Goal: Transaction & Acquisition: Purchase product/service

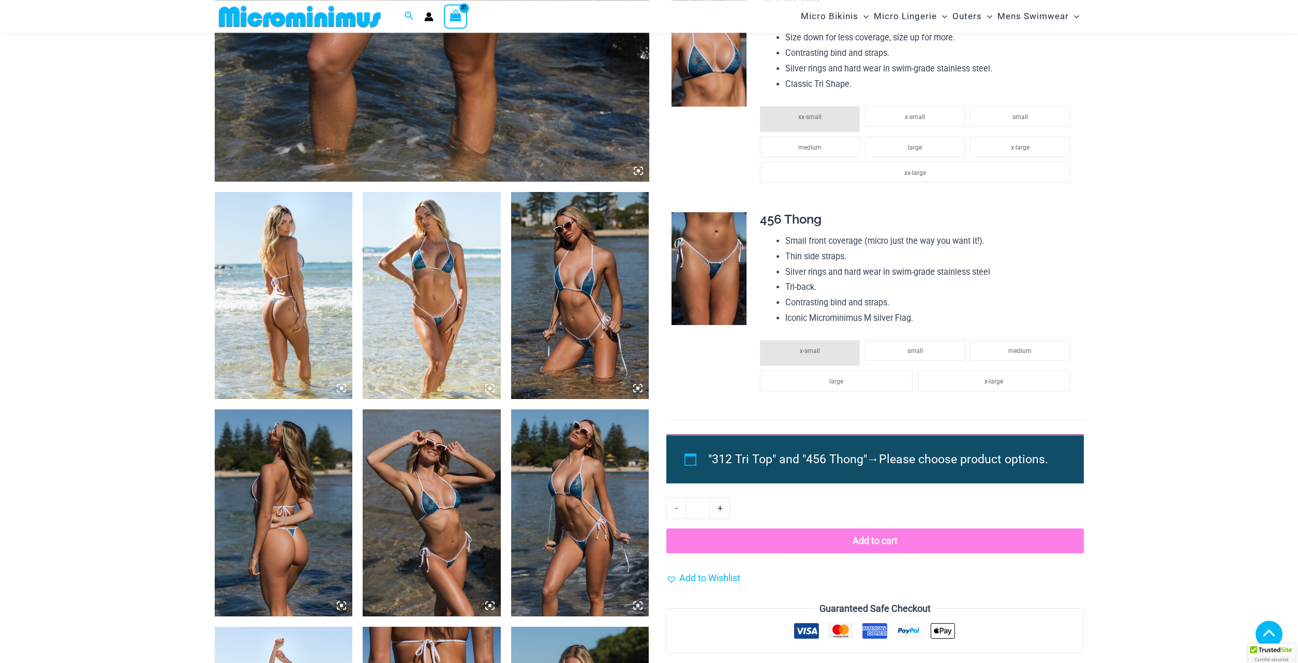
scroll to position [611, 0]
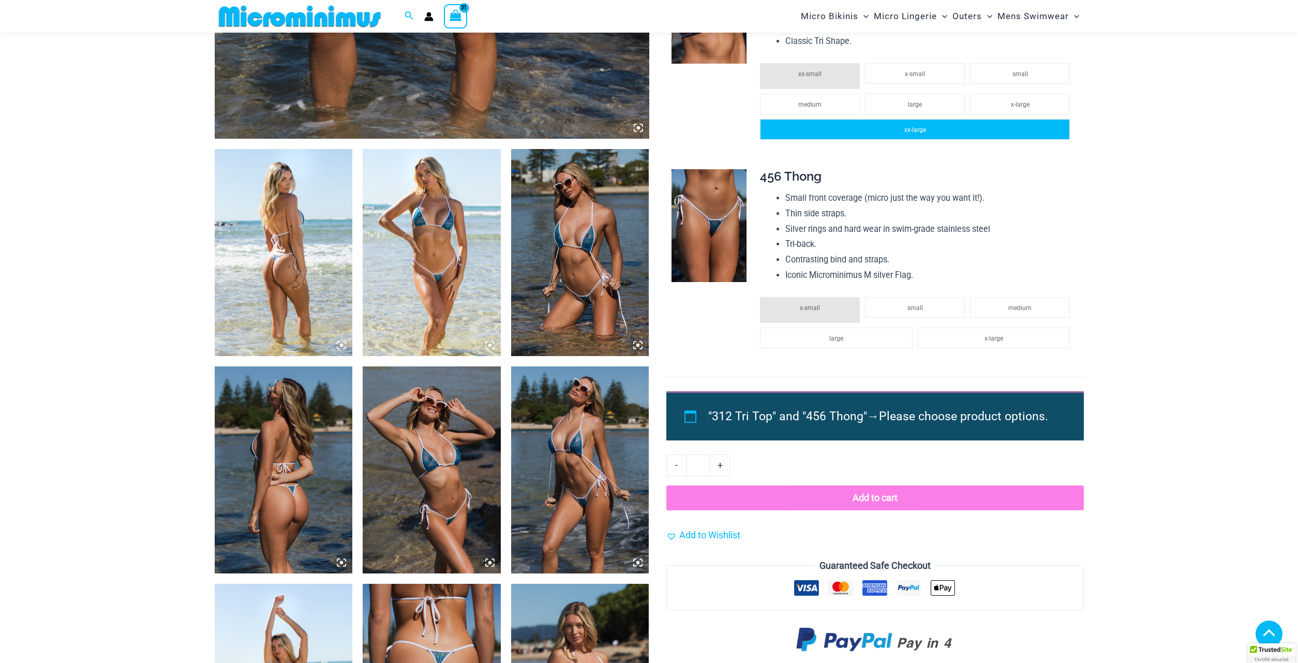
click at [906, 133] on span "xx-large" at bounding box center [915, 129] width 22 height 7
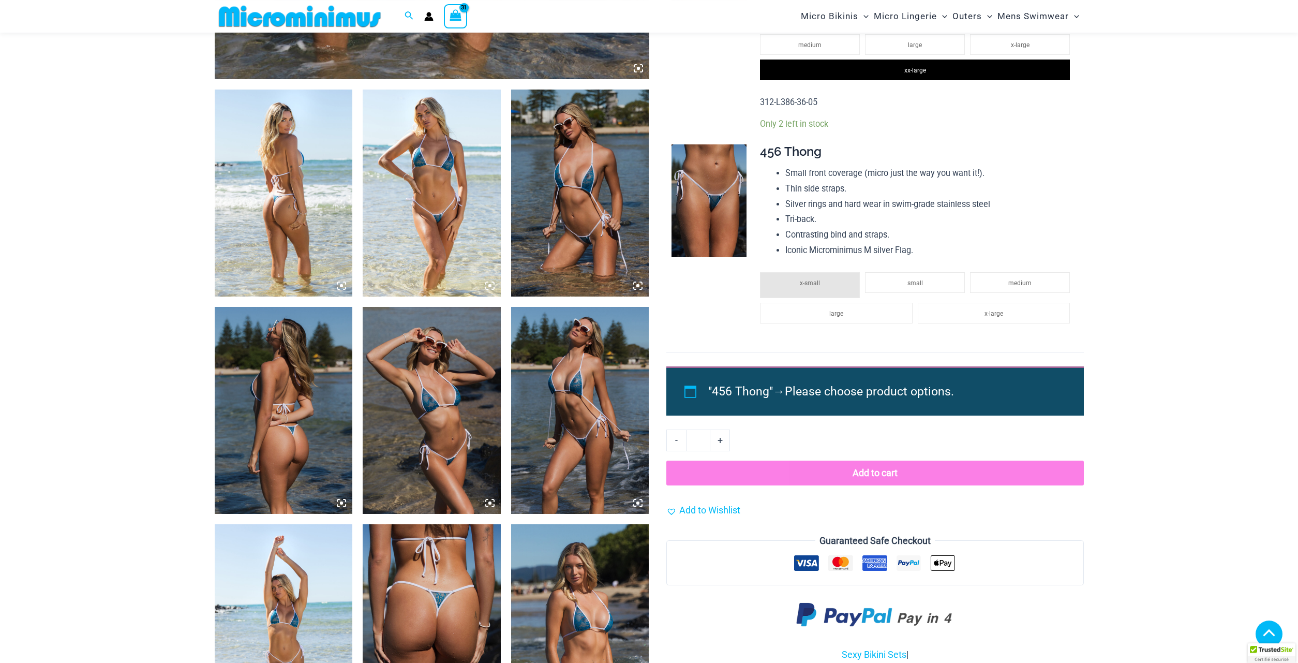
scroll to position [679, 0]
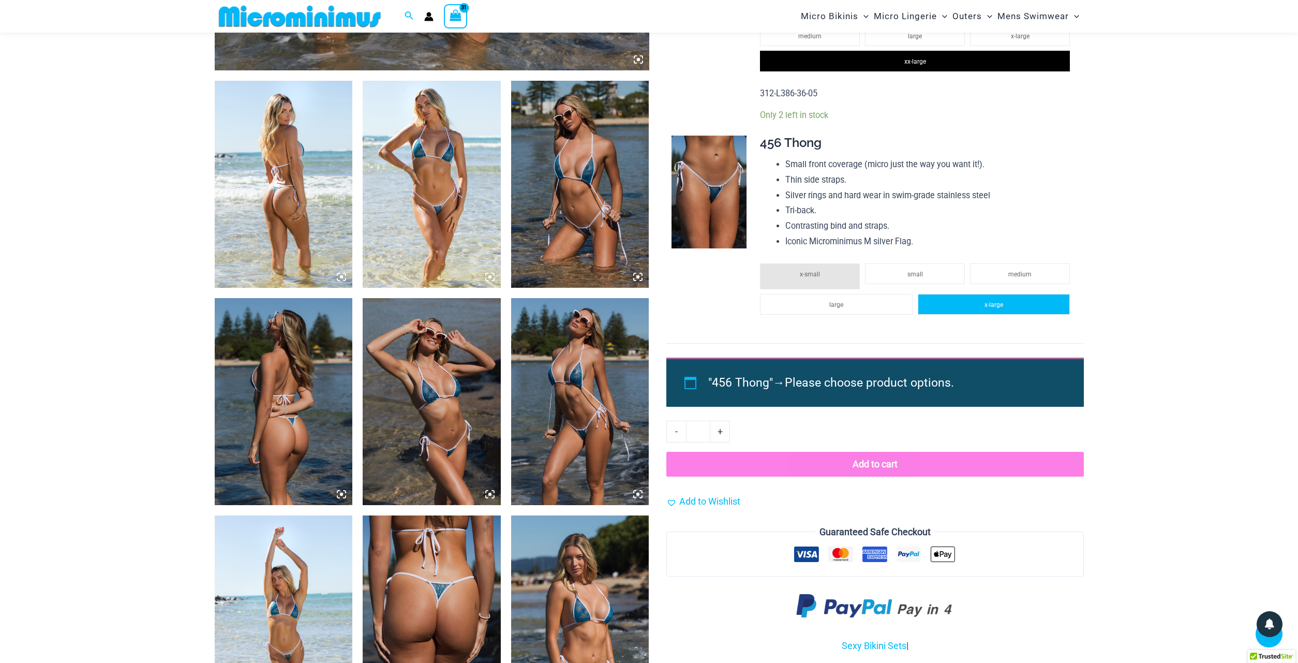
click at [985, 308] on span "x-large" at bounding box center [994, 304] width 19 height 7
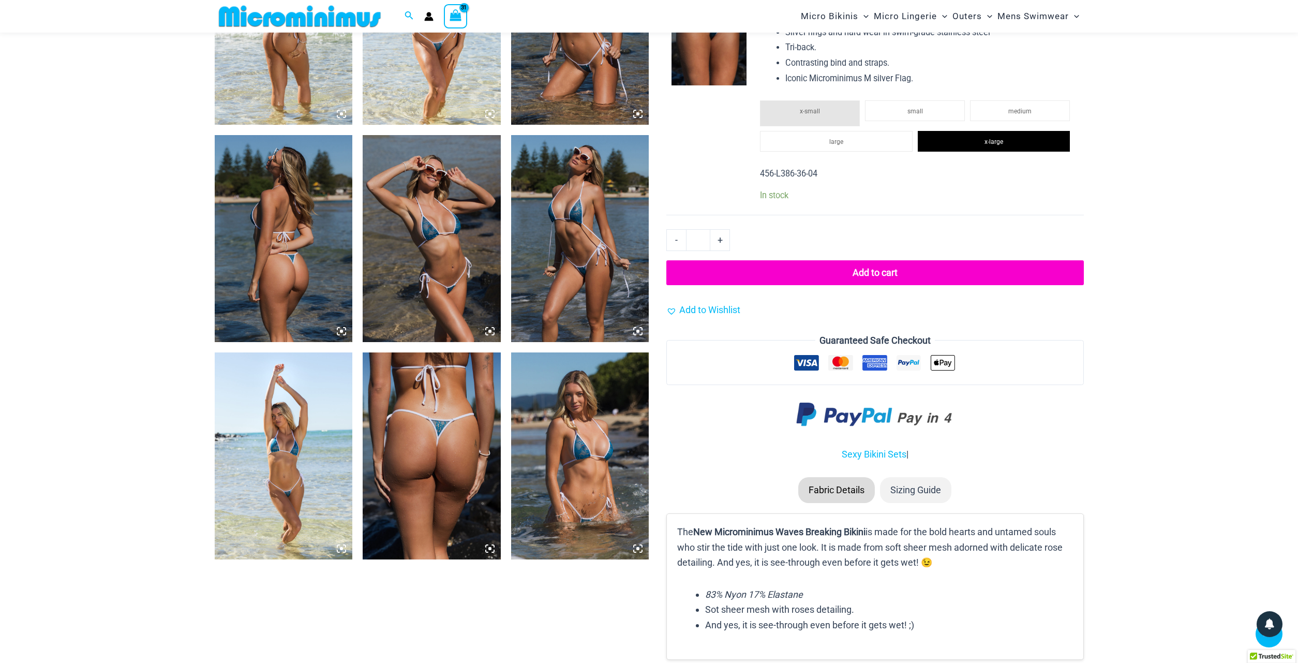
scroll to position [884, 0]
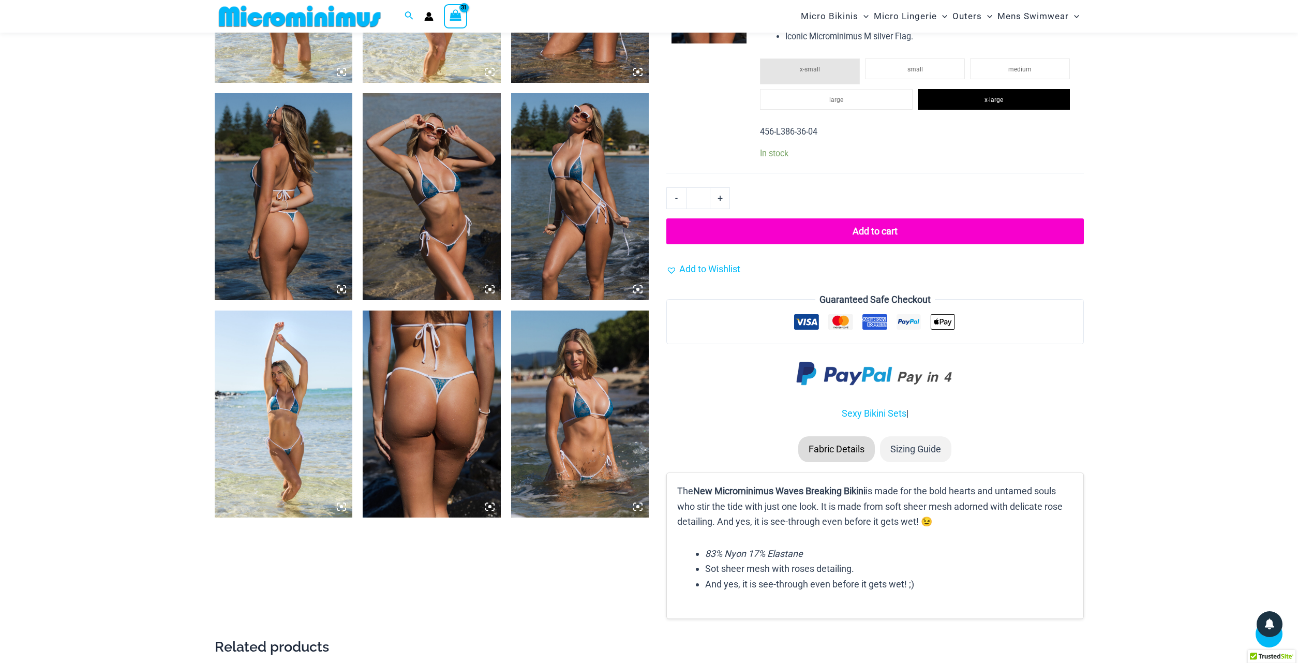
click at [952, 244] on button "Add to cart" at bounding box center [874, 231] width 417 height 26
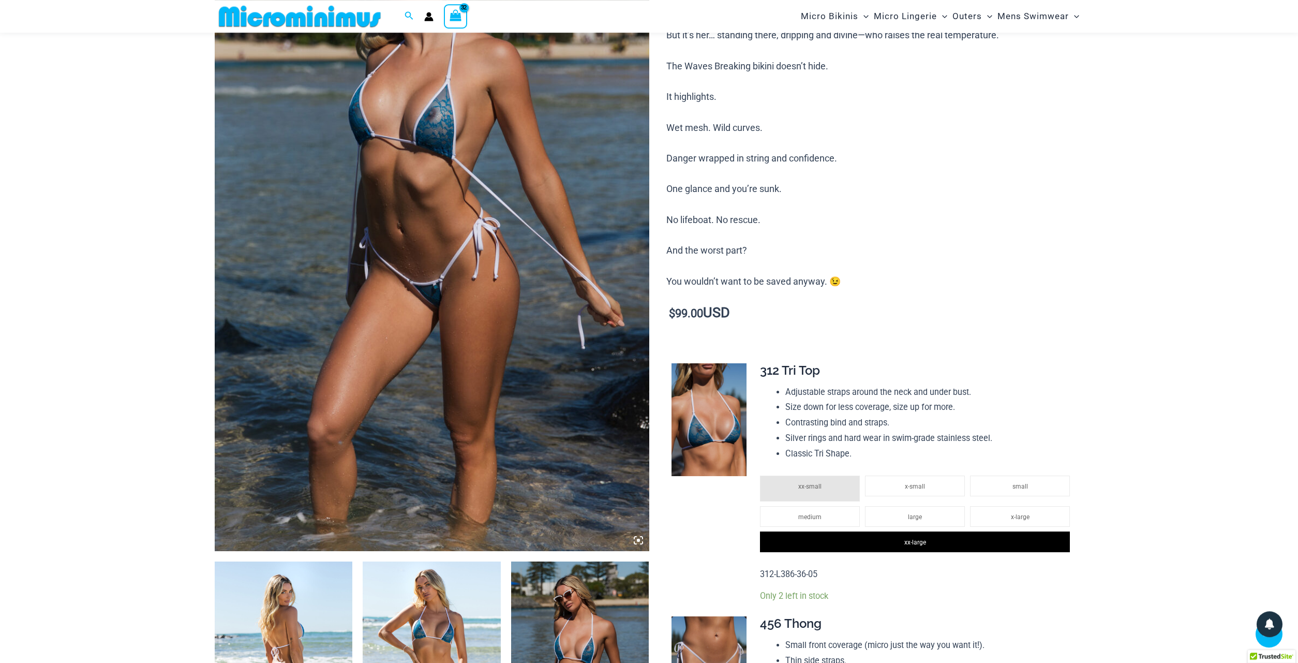
scroll to position [0, 0]
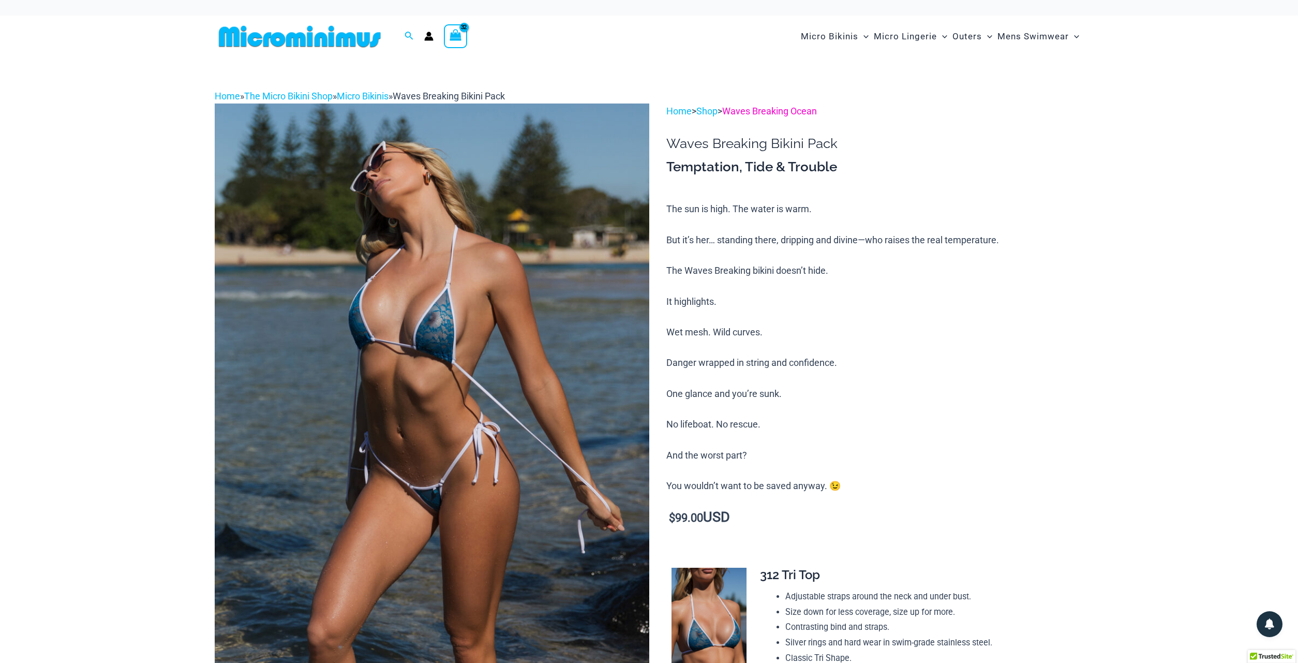
click at [797, 116] on link "Waves Breaking Ocean" at bounding box center [769, 111] width 95 height 11
click at [718, 116] on link "Shop" at bounding box center [706, 111] width 21 height 11
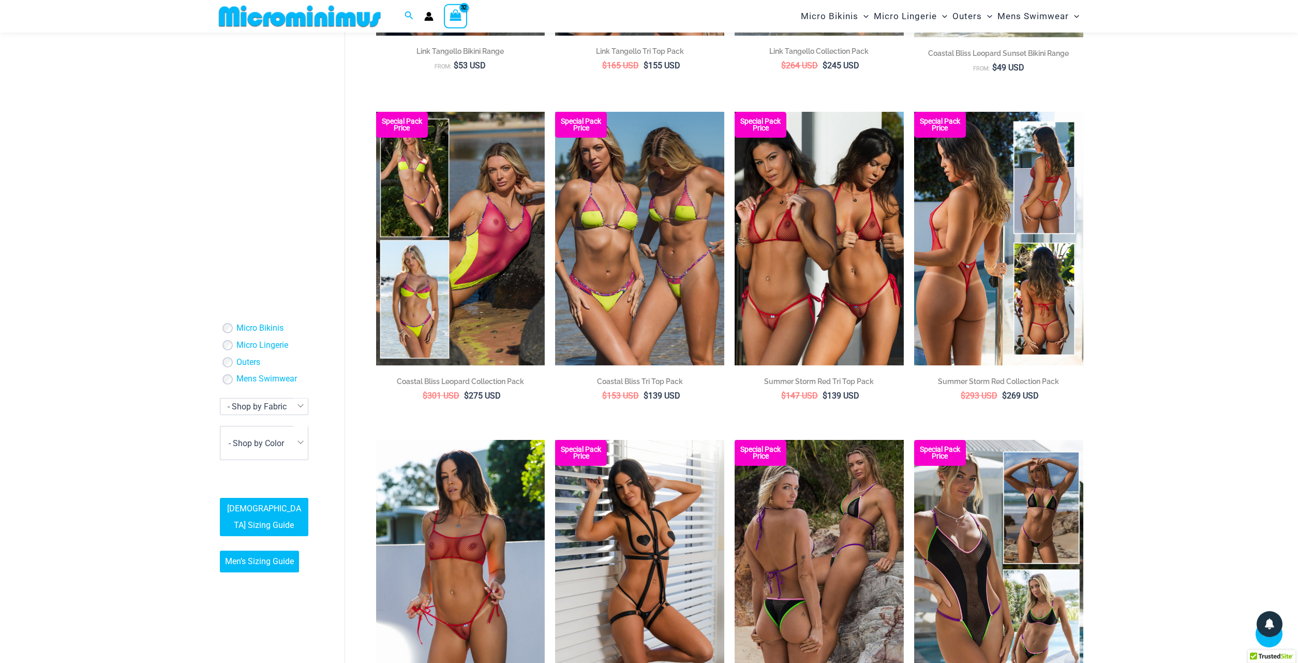
scroll to position [1355, 0]
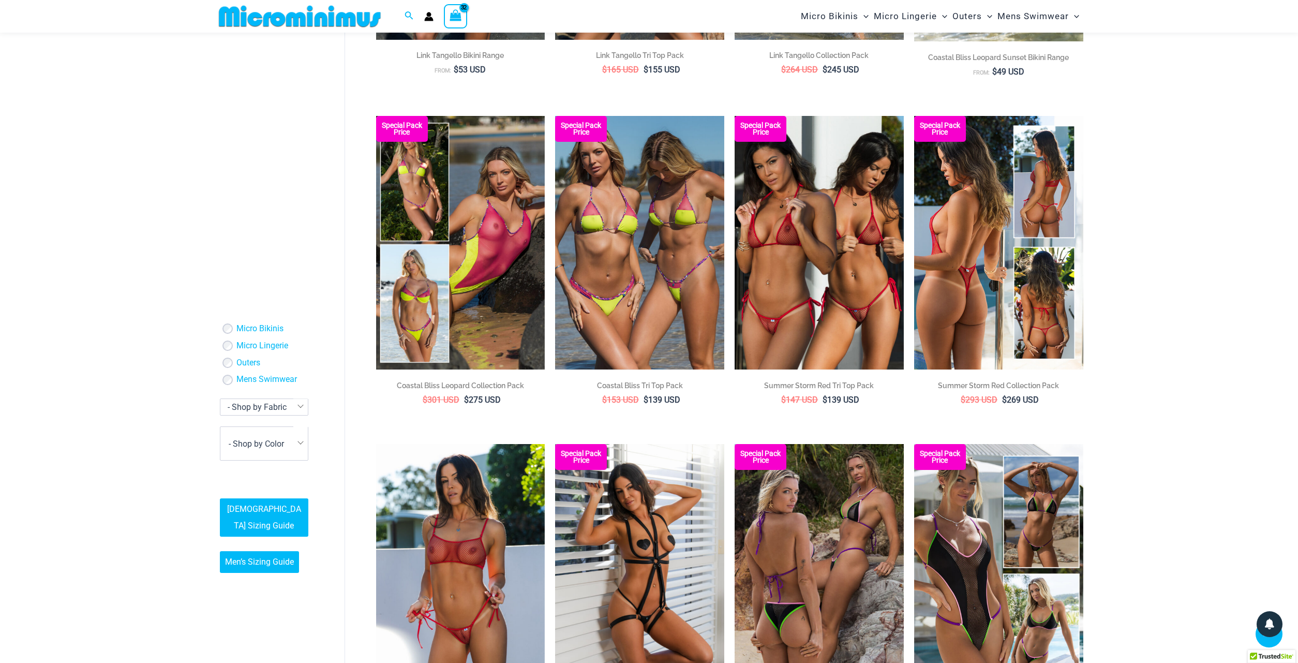
click at [959, 369] on img at bounding box center [998, 243] width 169 height 254
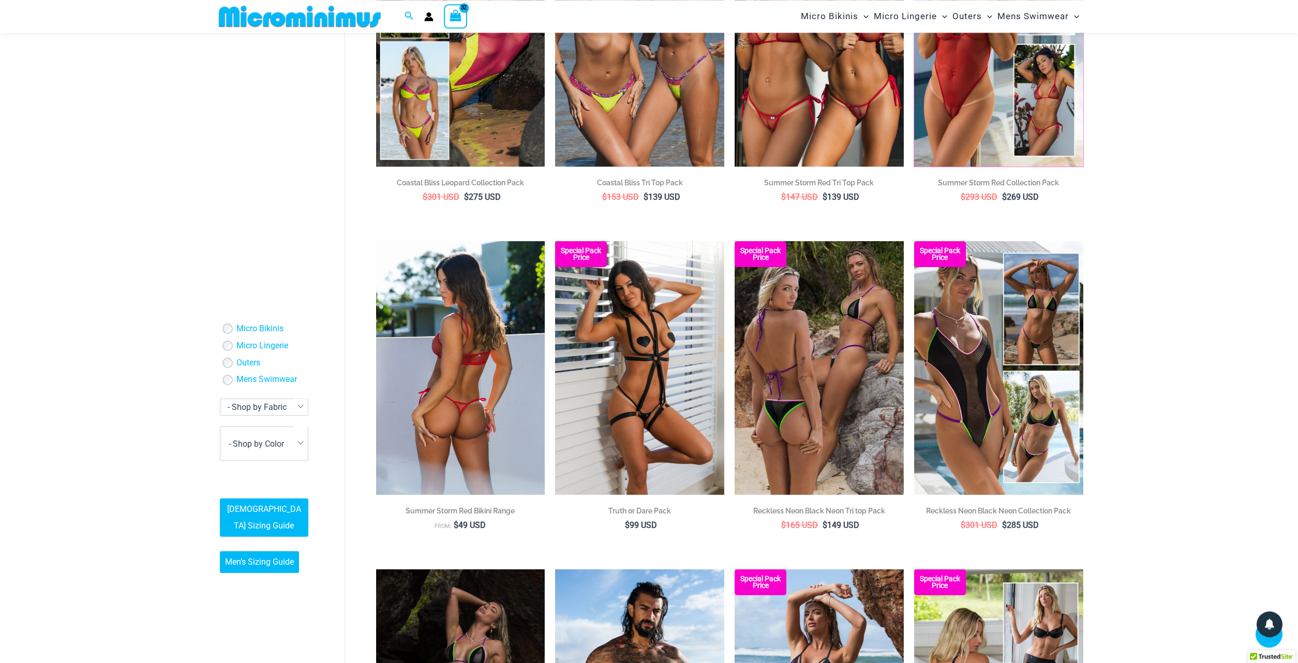
scroll to position [1560, 0]
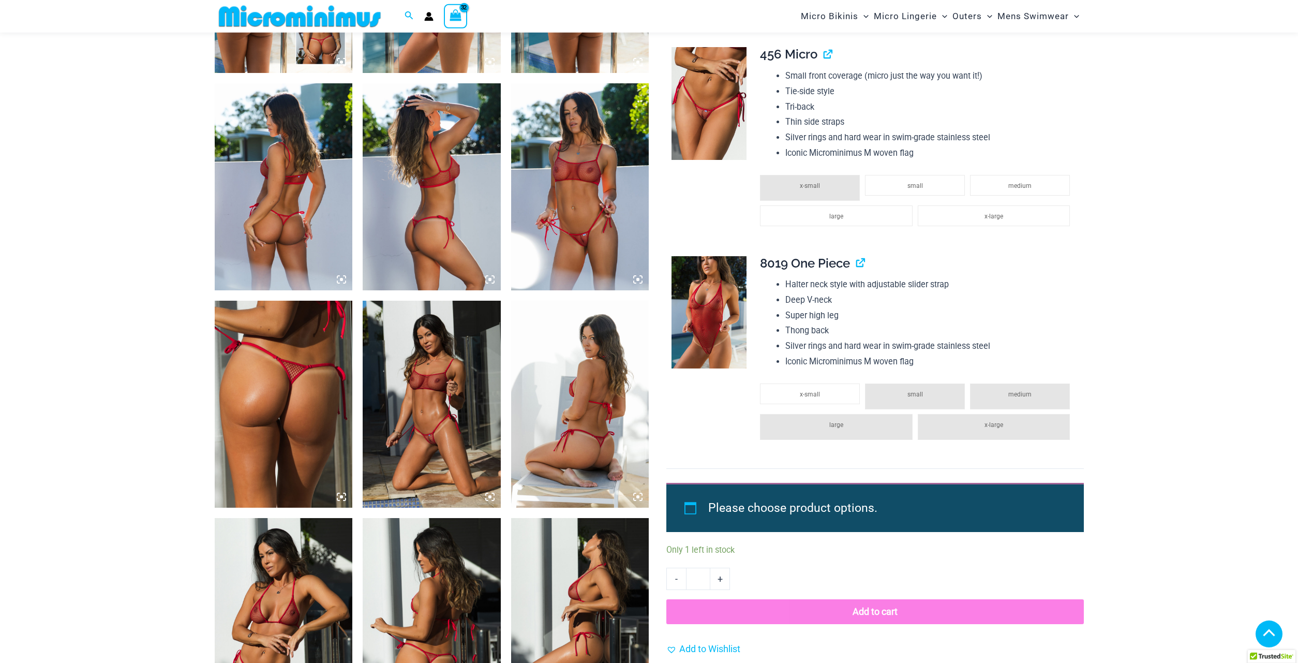
scroll to position [741, 0]
